Goal: Transaction & Acquisition: Purchase product/service

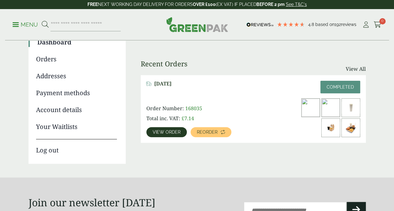
scroll to position [63, 0]
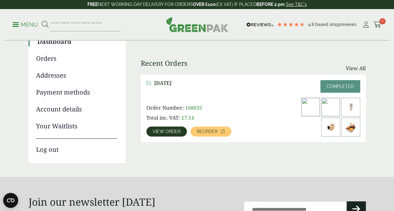
click at [348, 129] on img at bounding box center [351, 127] width 18 height 18
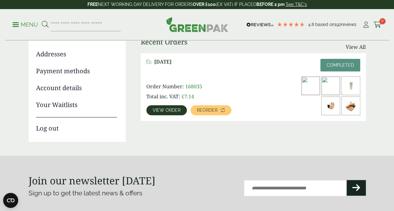
scroll to position [94, 0]
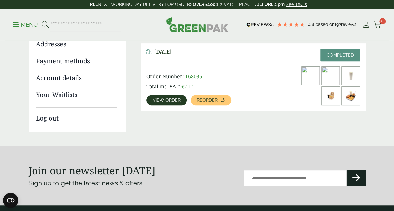
click at [164, 102] on span "View order" at bounding box center [167, 100] width 28 height 4
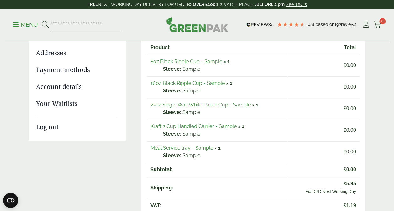
scroll to position [63, 0]
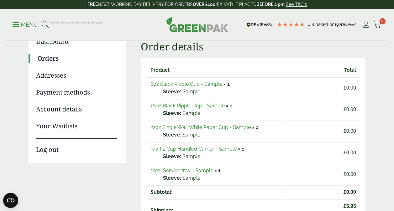
click at [184, 171] on link "Meal Service tray - Sample" at bounding box center [181, 171] width 63 height 6
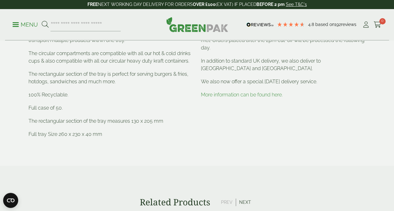
scroll to position [219, 0]
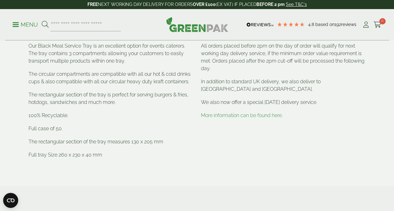
click at [246, 117] on link "More information can be found here." at bounding box center [242, 116] width 82 height 6
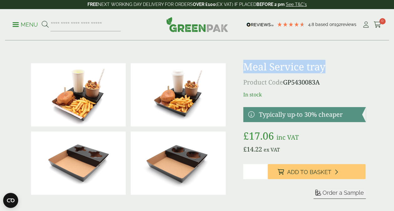
drag, startPoint x: 244, startPoint y: 67, endPoint x: 339, endPoint y: 66, distance: 94.3
click at [339, 66] on h1 "Meal Service tray" at bounding box center [304, 67] width 123 height 12
copy h1 "Meal Service tray"
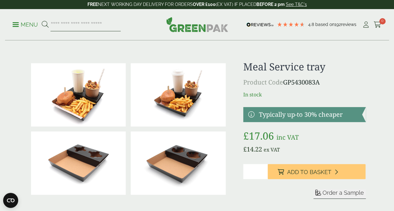
click at [87, 29] on input "search" at bounding box center [85, 24] width 70 height 13
paste input "**********"
type input "**********"
click at [42, 21] on button at bounding box center [45, 25] width 7 height 8
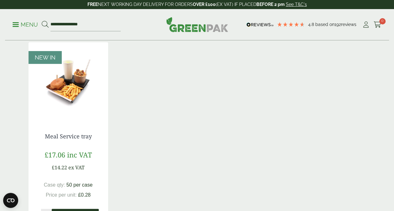
scroll to position [125, 0]
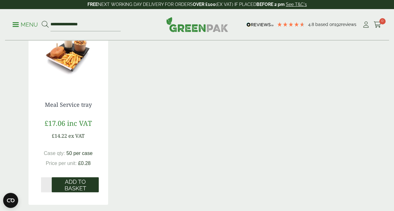
click at [83, 181] on span "Add to Basket" at bounding box center [75, 185] width 38 height 13
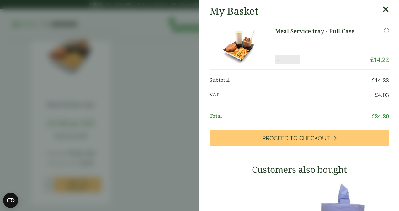
click at [384, 31] on icon "Remove this item" at bounding box center [386, 30] width 5 height 5
click at [382, 11] on icon at bounding box center [385, 9] width 7 height 9
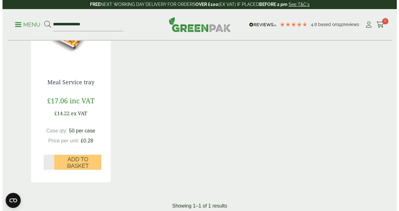
scroll to position [157, 0]
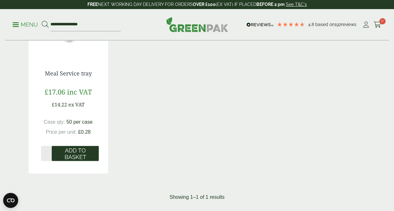
click at [71, 154] on span "Add to Basket" at bounding box center [75, 153] width 38 height 13
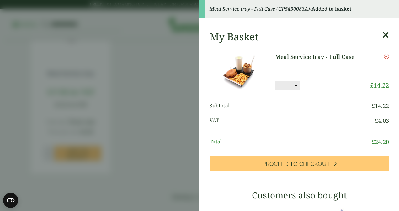
click at [382, 36] on icon at bounding box center [385, 35] width 7 height 9
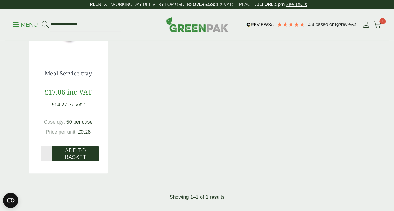
click at [75, 152] on span "Add to Basket" at bounding box center [75, 153] width 38 height 13
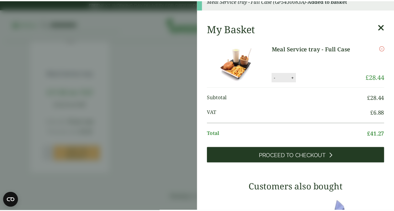
scroll to position [0, 0]
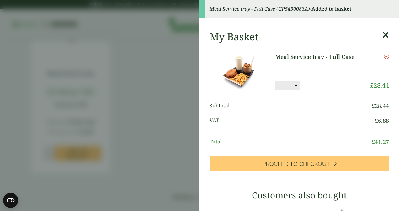
click at [293, 87] on button "+" at bounding box center [296, 85] width 6 height 5
click at [276, 86] on button "-" at bounding box center [277, 85] width 5 height 5
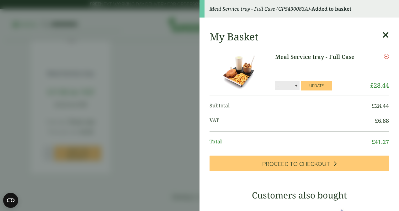
click at [276, 86] on button "-" at bounding box center [277, 85] width 5 height 5
click at [293, 87] on button "+" at bounding box center [296, 85] width 6 height 5
type input "*"
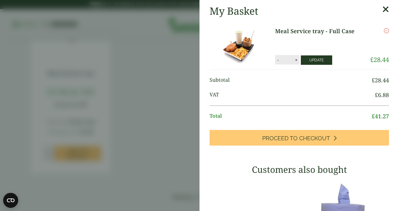
click at [312, 61] on button "Update" at bounding box center [316, 59] width 31 height 9
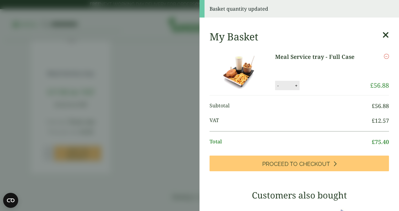
click at [382, 33] on icon at bounding box center [385, 35] width 7 height 9
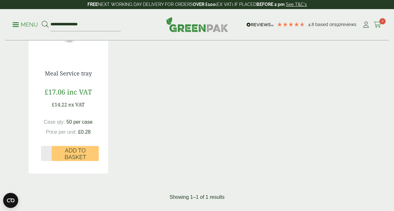
click at [378, 24] on icon at bounding box center [378, 25] width 8 height 6
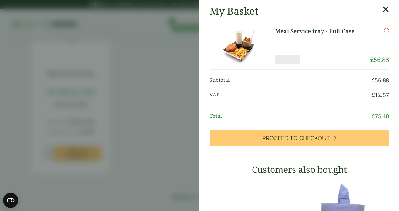
click at [373, 11] on div "My Basket" at bounding box center [298, 11] width 179 height 12
click at [275, 58] on button "-" at bounding box center [277, 59] width 5 height 5
click at [275, 59] on button "-" at bounding box center [277, 59] width 5 height 5
type input "*"
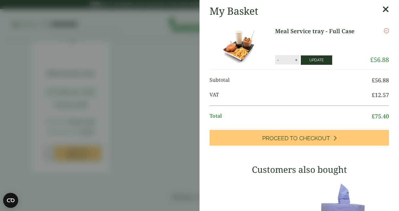
click at [316, 62] on button "Update" at bounding box center [316, 59] width 31 height 9
click at [382, 8] on icon at bounding box center [385, 9] width 7 height 9
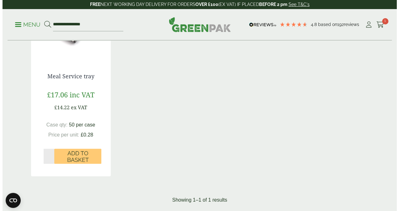
scroll to position [157, 0]
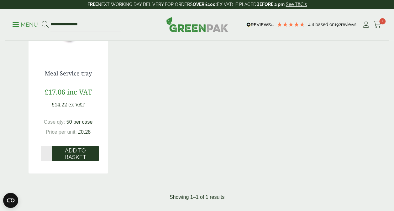
click at [76, 152] on span "Add to Basket" at bounding box center [75, 153] width 38 height 13
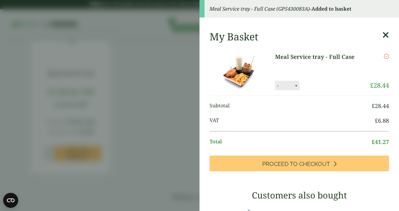
click at [275, 87] on button "-" at bounding box center [277, 85] width 5 height 5
type input "*"
click at [317, 87] on button "Update" at bounding box center [316, 85] width 31 height 9
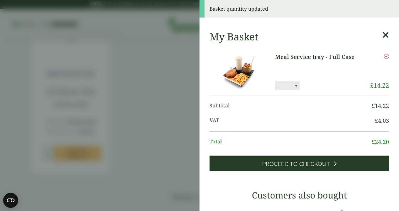
click at [278, 166] on span "Proceed to Checkout" at bounding box center [296, 164] width 68 height 7
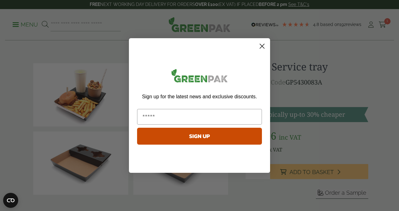
click at [265, 48] on circle "Close dialog" at bounding box center [262, 46] width 10 height 10
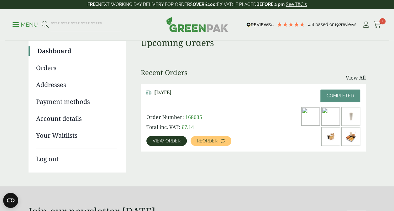
scroll to position [31, 0]
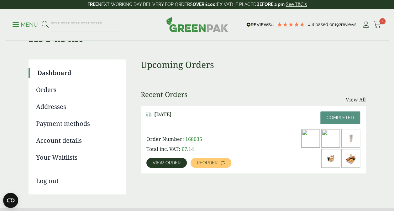
click at [163, 166] on link "View order" at bounding box center [166, 163] width 40 height 10
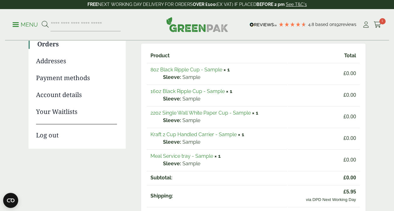
scroll to position [63, 0]
